Goal: Task Accomplishment & Management: Manage account settings

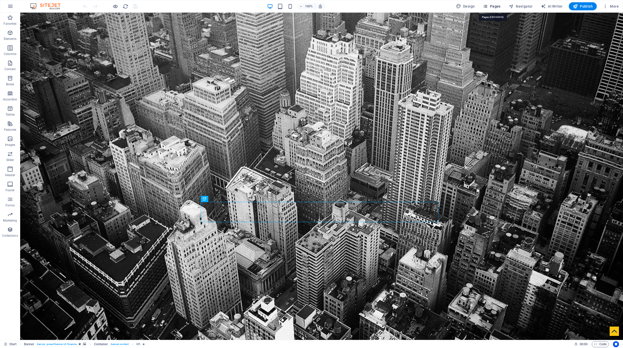
drag, startPoint x: 495, startPoint y: 8, endPoint x: 474, endPoint y: 178, distance: 171.6
click at [495, 8] on span "Pages" at bounding box center [492, 6] width 18 height 5
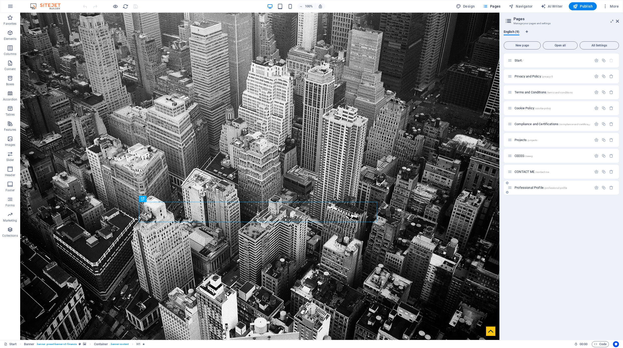
click at [526, 187] on span "Professional Profile /professional-profile" at bounding box center [541, 188] width 52 height 4
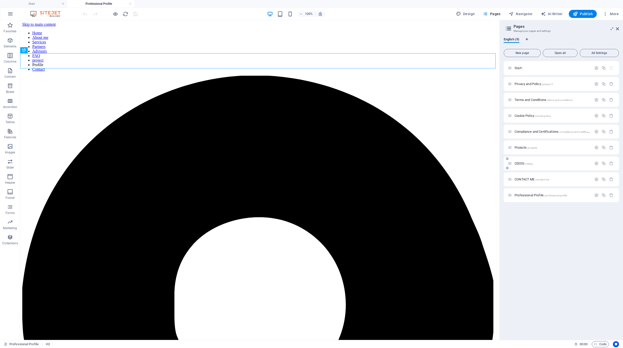
click at [525, 166] on div "CEEEG /ceeeg" at bounding box center [550, 163] width 84 height 6
click at [524, 178] on span "CONTACT ME /contact-me" at bounding box center [532, 179] width 35 height 4
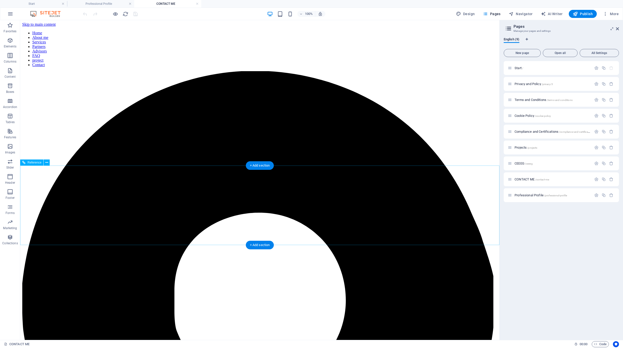
click at [518, 67] on span "Start /" at bounding box center [519, 68] width 9 height 4
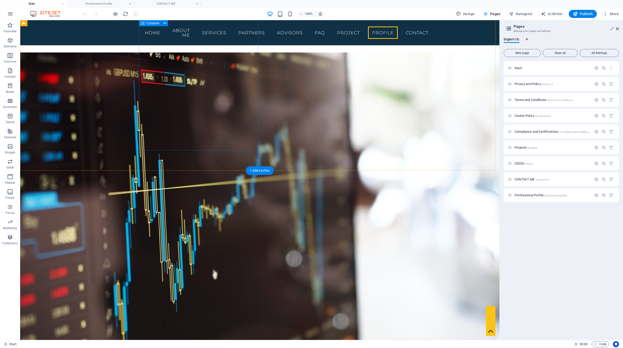
scroll to position [2606, 0]
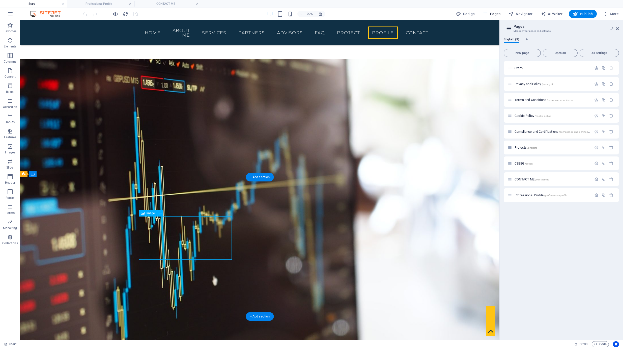
select select "px"
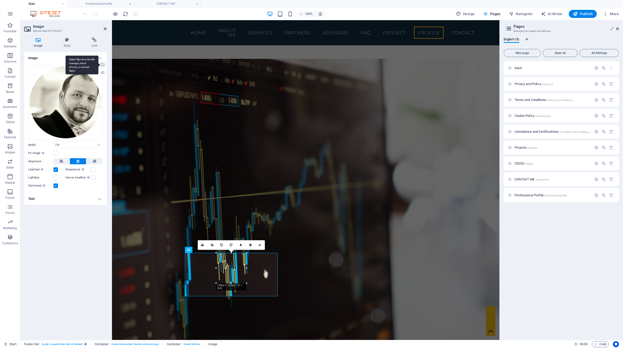
click at [103, 63] on div "Select files from the file manager, stock photos, or upload file(s)" at bounding box center [102, 65] width 8 height 8
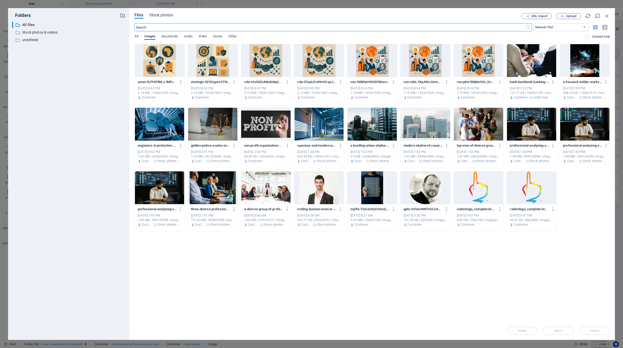
scroll to position [2906, 0]
click at [565, 16] on span "Upload" at bounding box center [568, 16] width 21 height 3
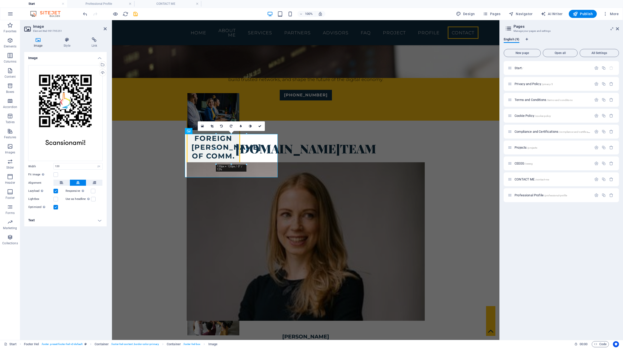
scroll to position [2724, 0]
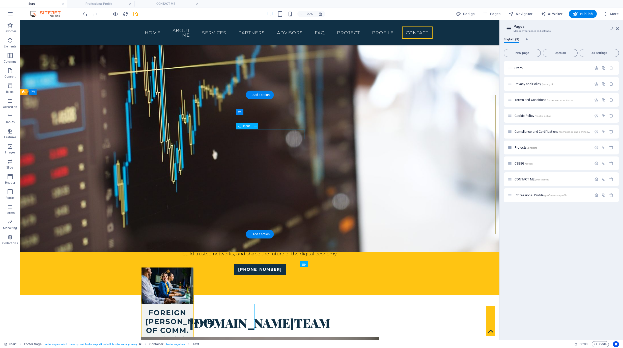
scroll to position [2688, 0]
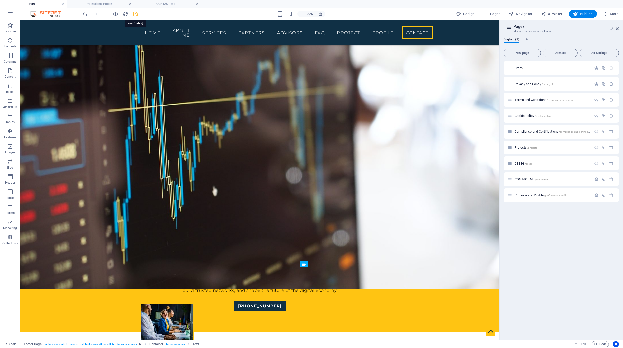
click at [137, 14] on icon "save" at bounding box center [136, 14] width 6 height 6
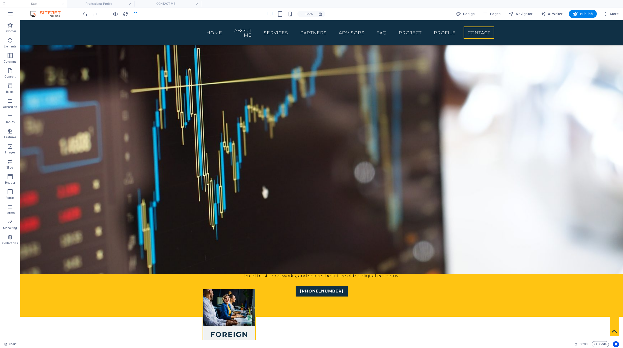
checkbox input "false"
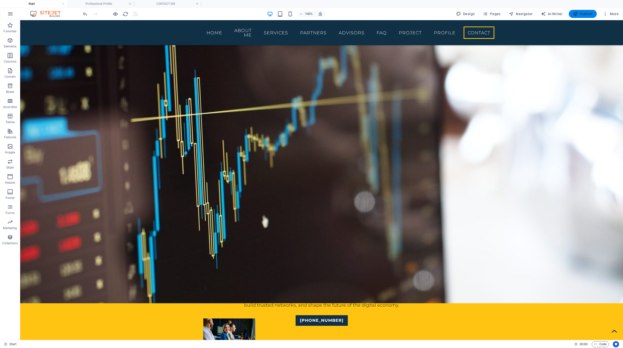
click at [586, 15] on span "Publish" at bounding box center [583, 13] width 20 height 5
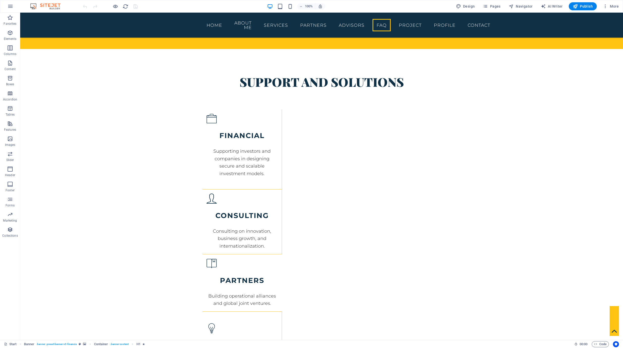
scroll to position [2659, 0]
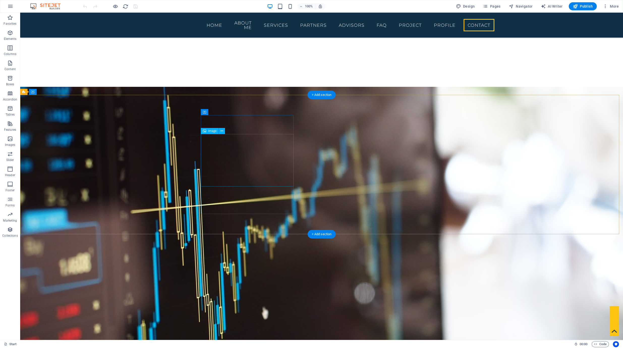
select select "px"
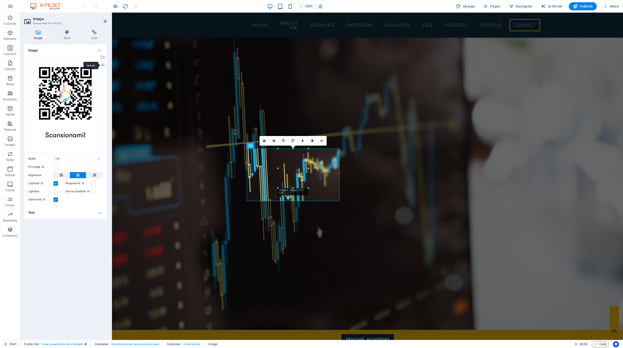
click at [100, 64] on div "Upload" at bounding box center [102, 66] width 8 height 8
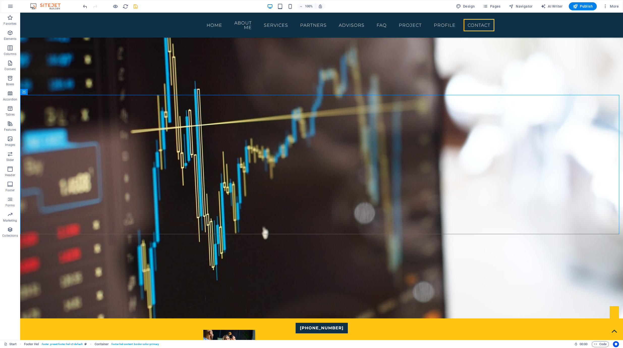
click at [137, 9] on icon "save" at bounding box center [136, 7] width 6 height 6
checkbox input "false"
click at [586, 6] on span "Publish" at bounding box center [583, 6] width 20 height 5
